Goal: Navigation & Orientation: Understand site structure

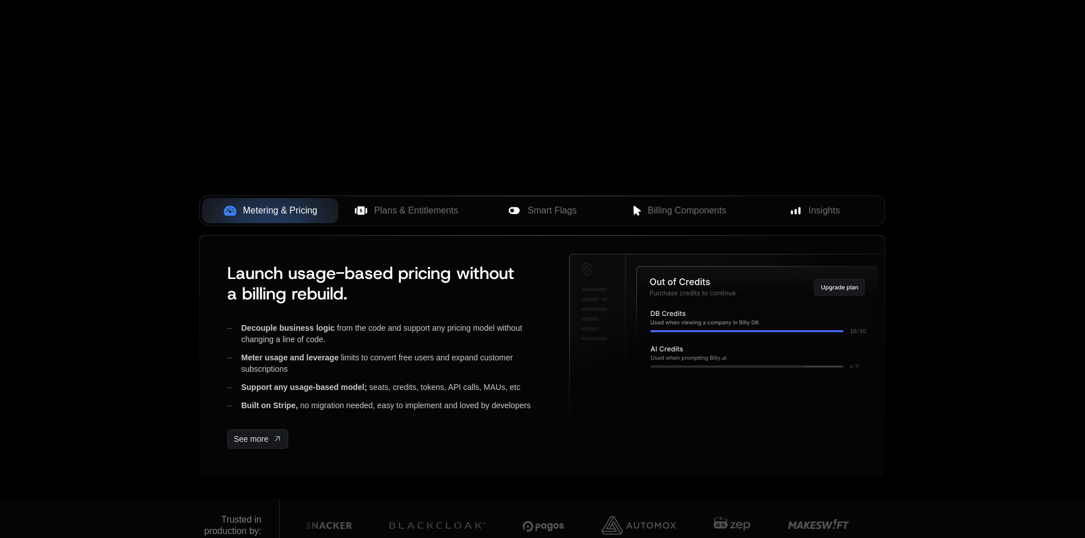
scroll to position [399, 0]
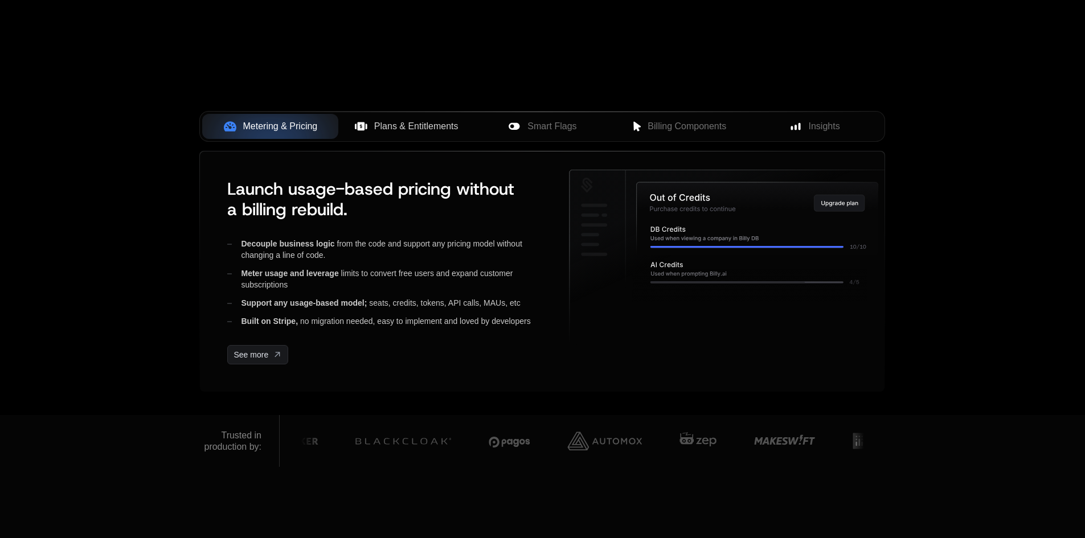
click at [408, 125] on span "Plans & Entitlements" at bounding box center [416, 127] width 84 height 14
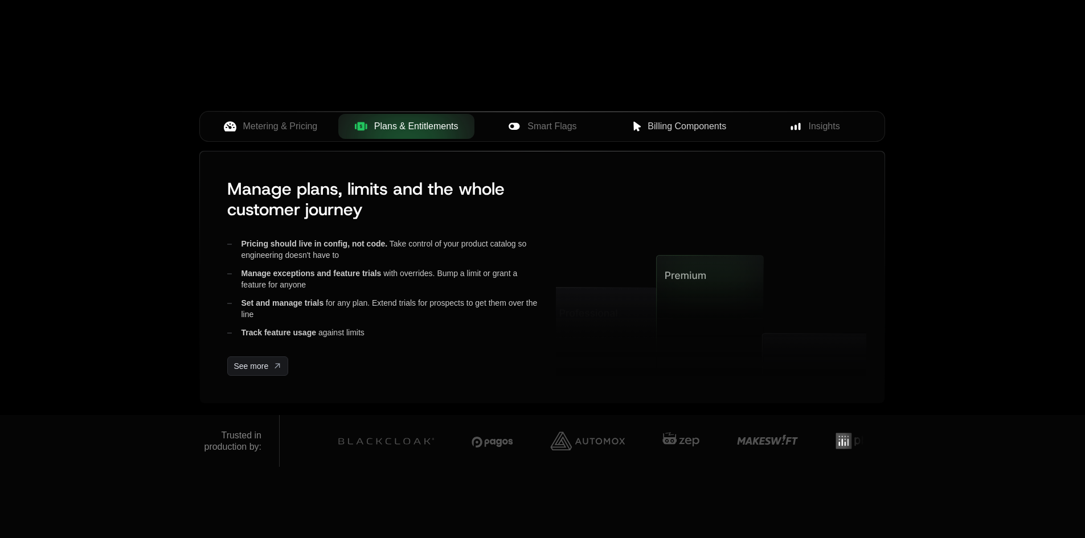
click at [627, 125] on div "Billing Components" at bounding box center [678, 127] width 118 height 14
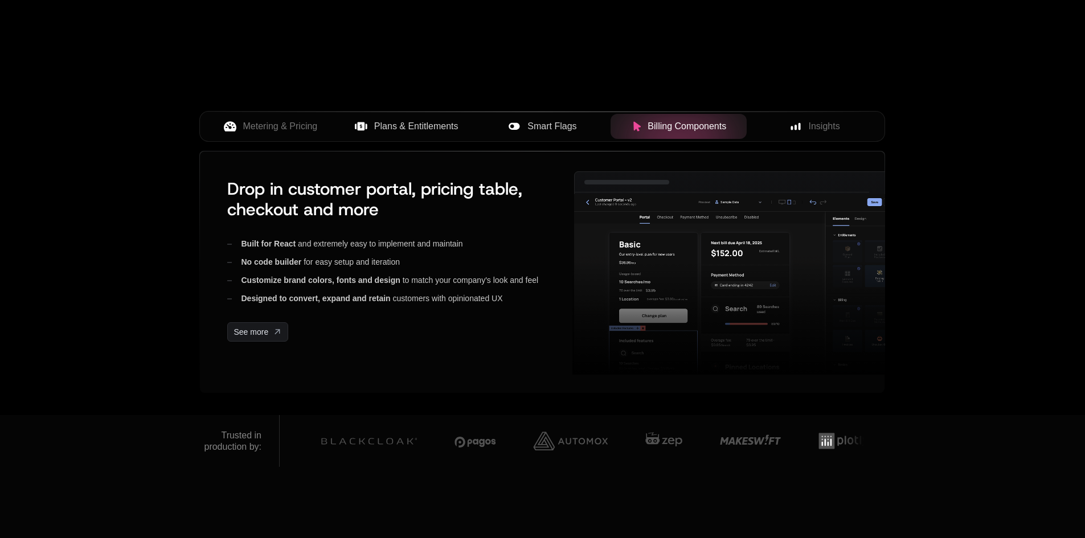
click at [544, 126] on span "Smart Flags" at bounding box center [551, 127] width 49 height 14
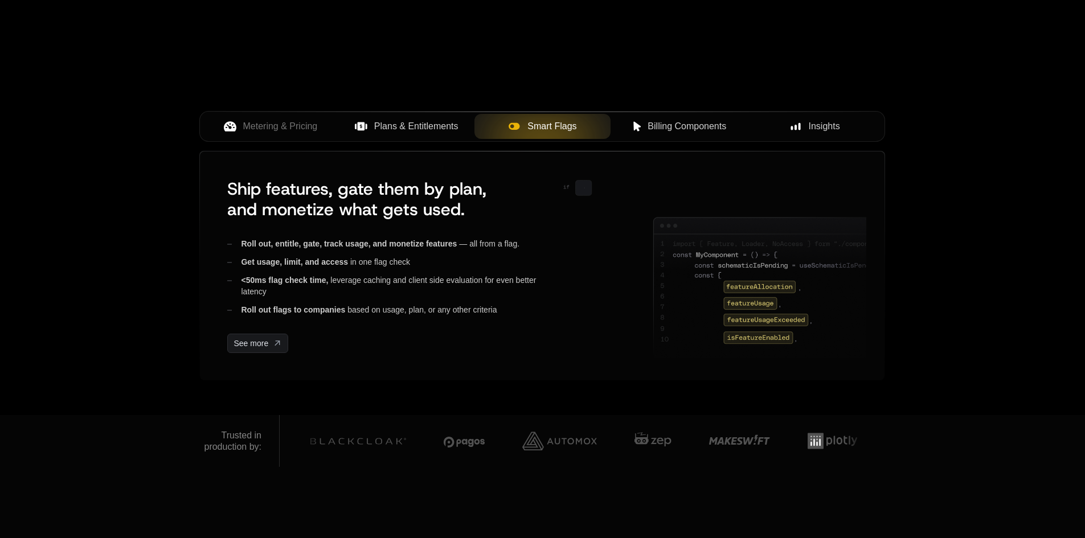
click at [829, 126] on span "Insights" at bounding box center [823, 127] width 31 height 14
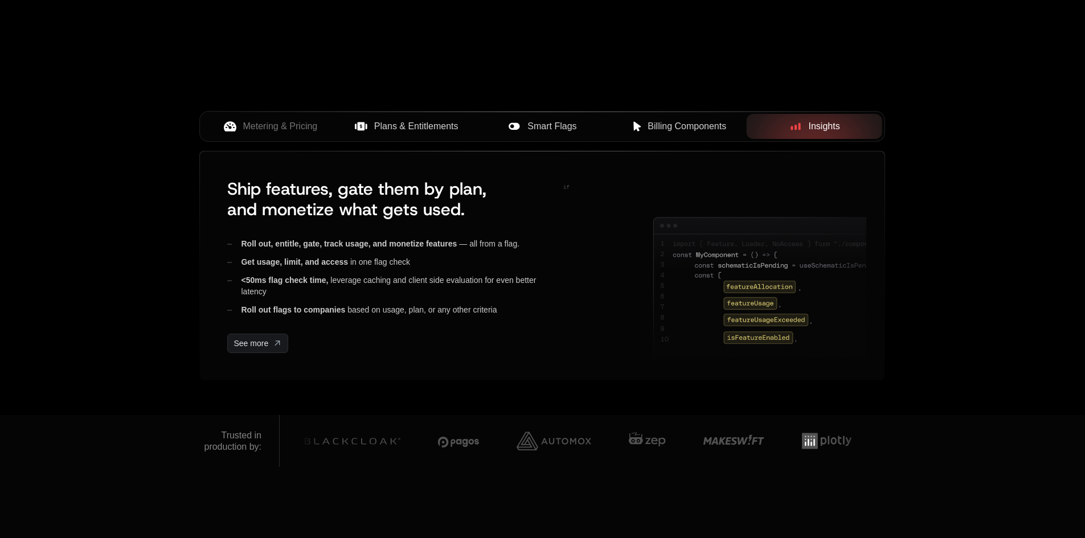
click at [730, 126] on div "Billing Components" at bounding box center [678, 127] width 118 height 14
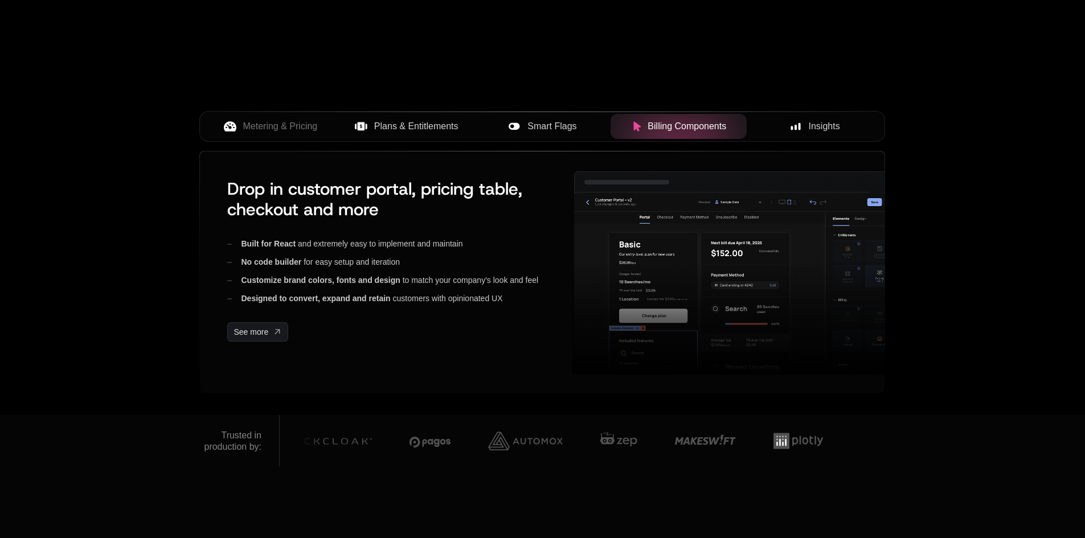
click at [846, 131] on div "Insights" at bounding box center [814, 127] width 118 height 14
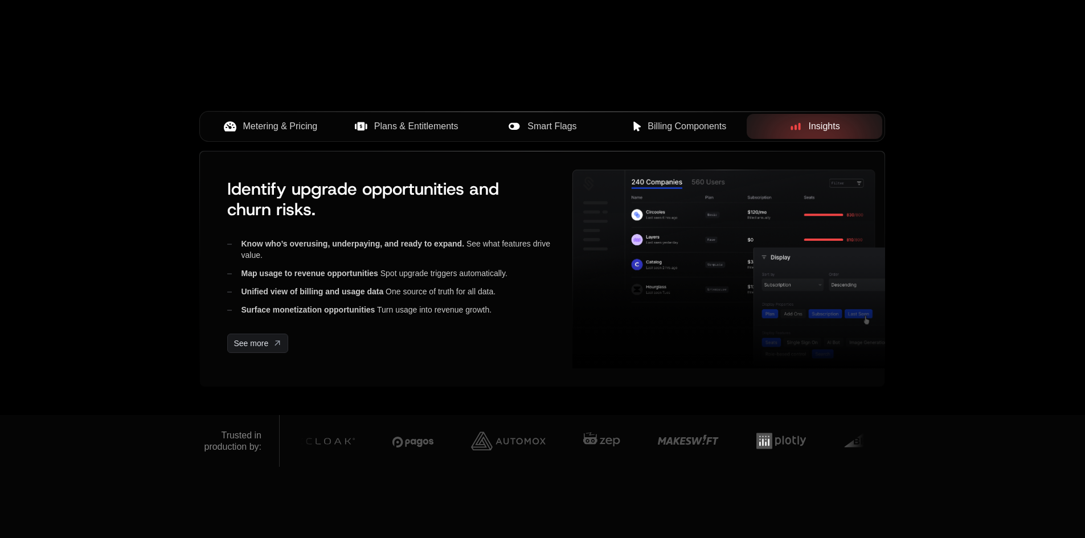
click at [311, 130] on span "Metering & Pricing" at bounding box center [280, 127] width 75 height 14
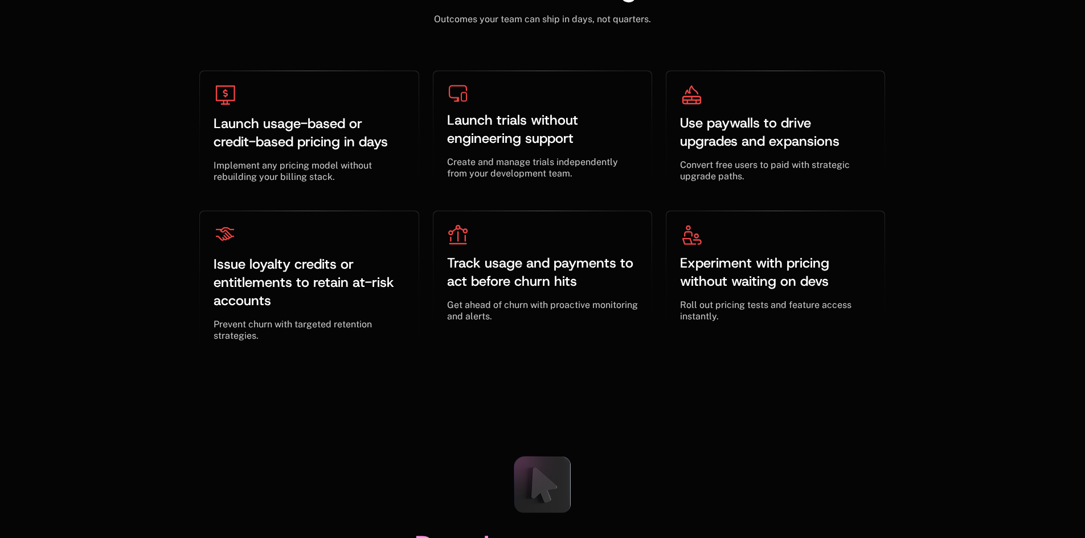
scroll to position [3757, 0]
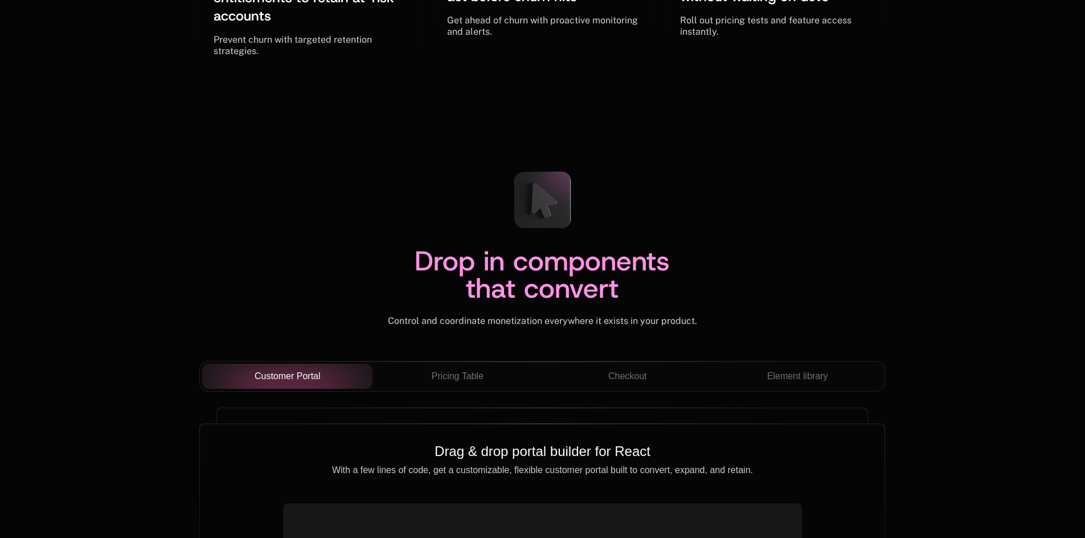
click at [775, 158] on div "Drop in components that convert Control and coordinate monetization everywhere …" at bounding box center [542, 493] width 1085 height 753
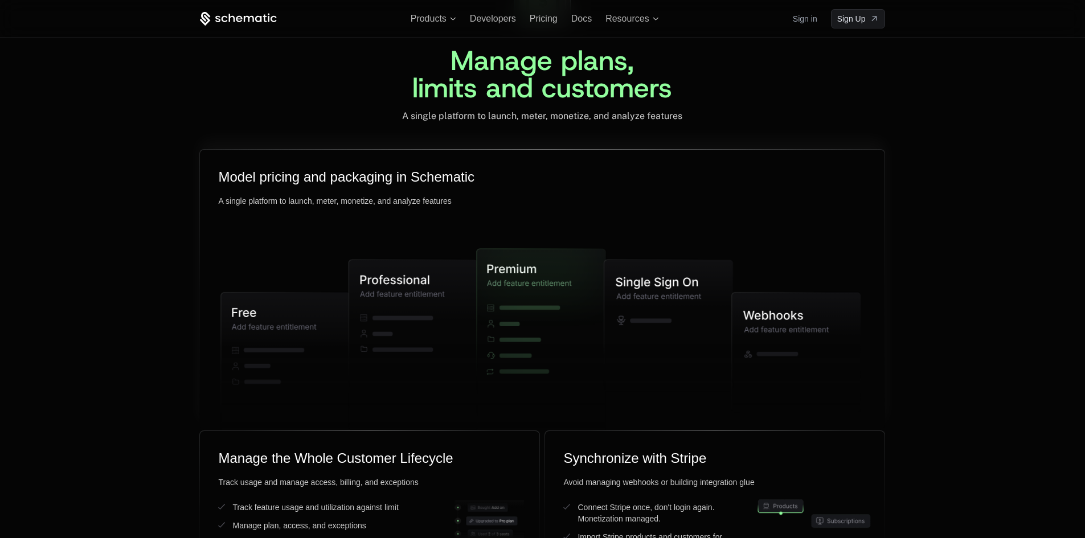
scroll to position [2562, 0]
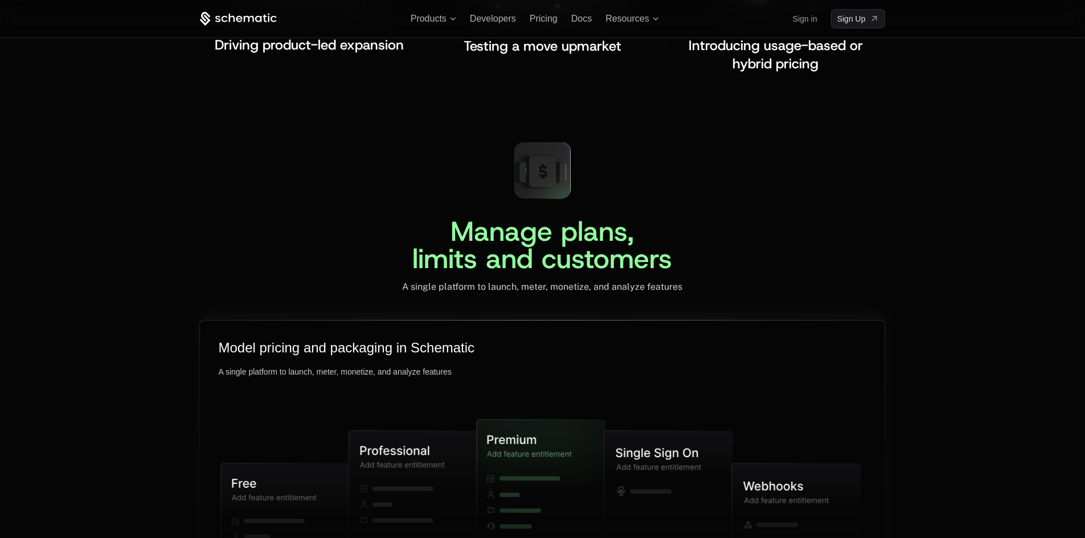
drag, startPoint x: 498, startPoint y: 441, endPoint x: 577, endPoint y: 440, distance: 79.7
click at [582, 440] on icon at bounding box center [538, 513] width 120 height 186
drag, startPoint x: 515, startPoint y: 440, endPoint x: 573, endPoint y: 440, distance: 58.1
click at [573, 440] on icon at bounding box center [538, 513] width 120 height 186
click at [414, 436] on g at bounding box center [540, 512] width 639 height 273
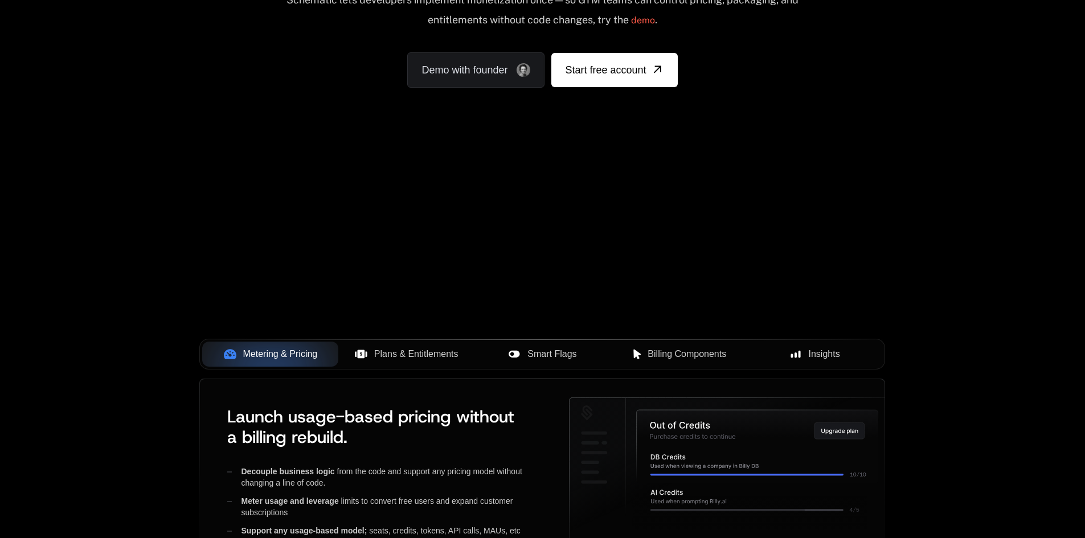
scroll to position [0, 0]
